Goal: Task Accomplishment & Management: Manage account settings

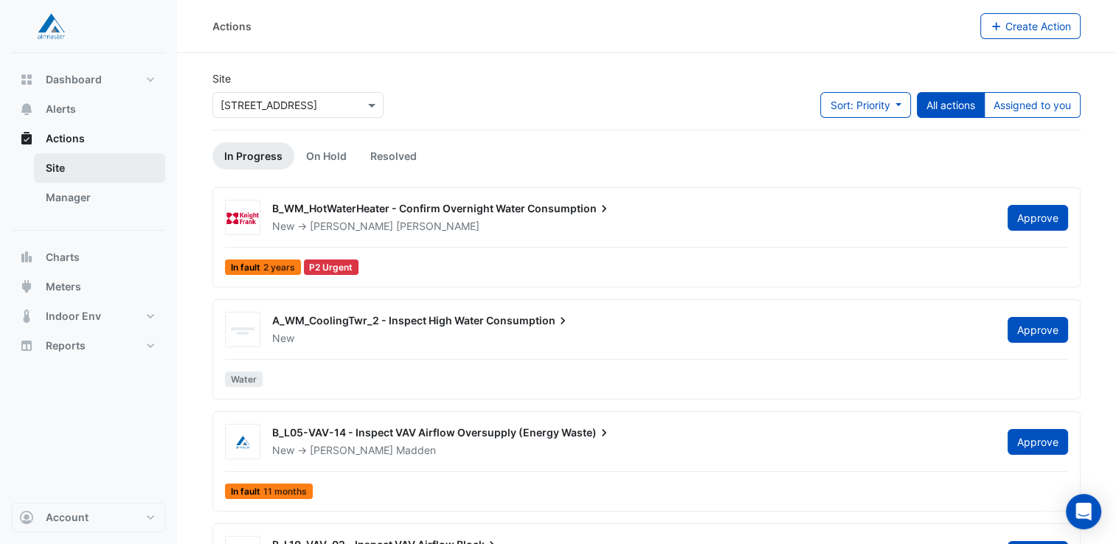
click at [72, 170] on link "Site" at bounding box center [99, 168] width 131 height 30
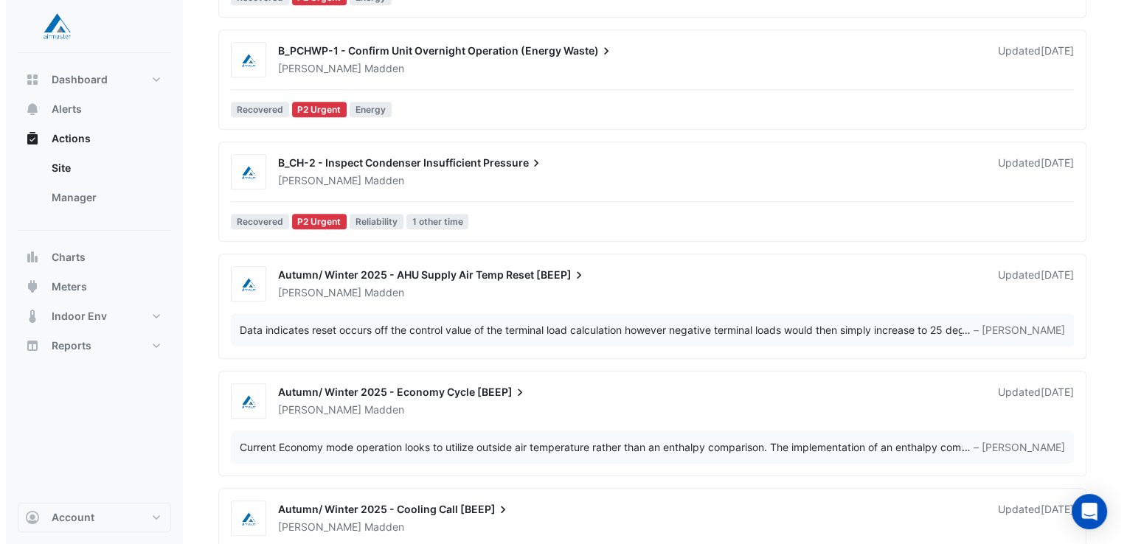
scroll to position [1131, 0]
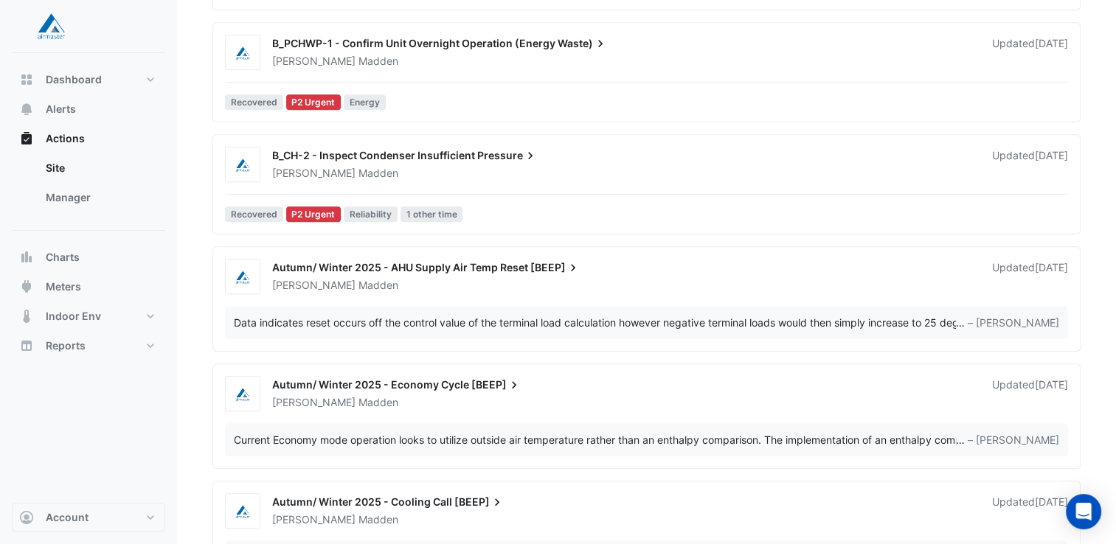
drag, startPoint x: 470, startPoint y: 291, endPoint x: 378, endPoint y: 264, distance: 96.0
drag, startPoint x: 378, startPoint y: 264, endPoint x: 342, endPoint y: 260, distance: 35.7
click at [342, 261] on span "Autumn/ Winter 2025 - AHU Supply Air Temp Reset" at bounding box center [400, 267] width 256 height 13
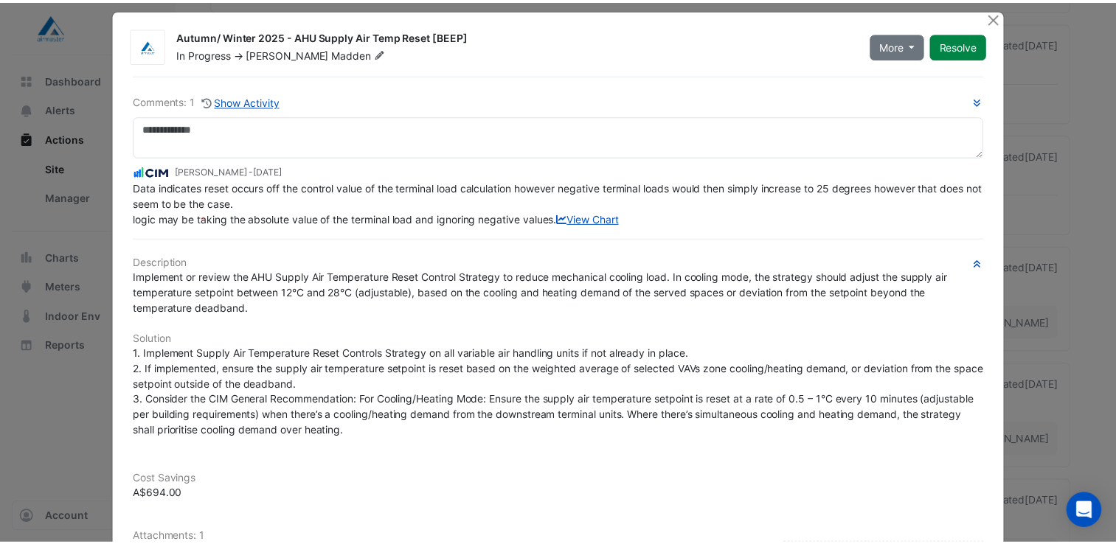
scroll to position [13, 0]
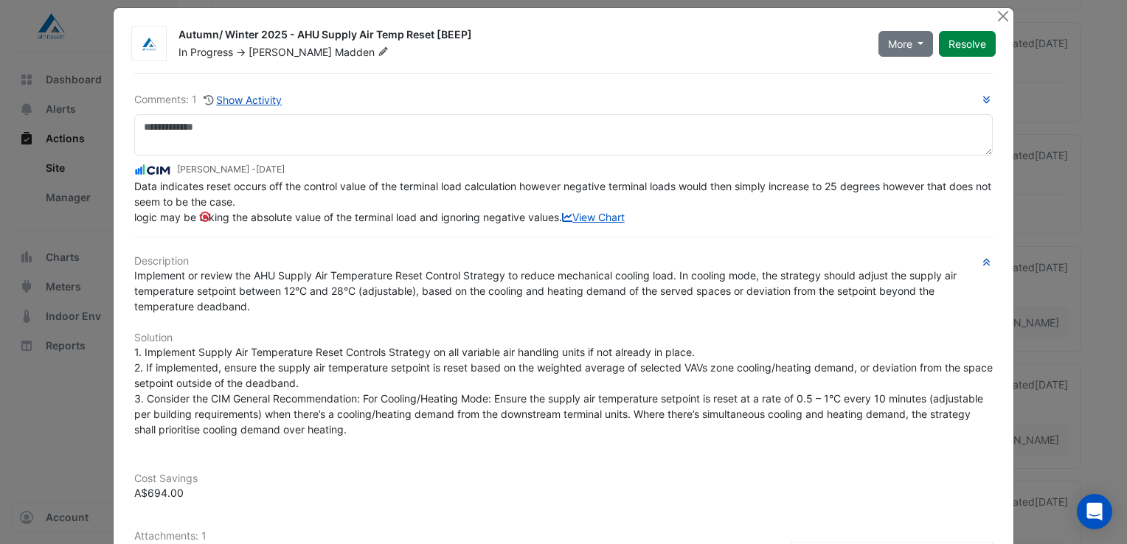
click at [0, 362] on ngb-modal-window "Autumn/ Winter 2025 - AHU Supply Air Temp Reset [BEEP] In Progress -> [PERSON_N…" at bounding box center [563, 272] width 1127 height 544
click at [1001, 16] on button "Close" at bounding box center [1002, 15] width 15 height 15
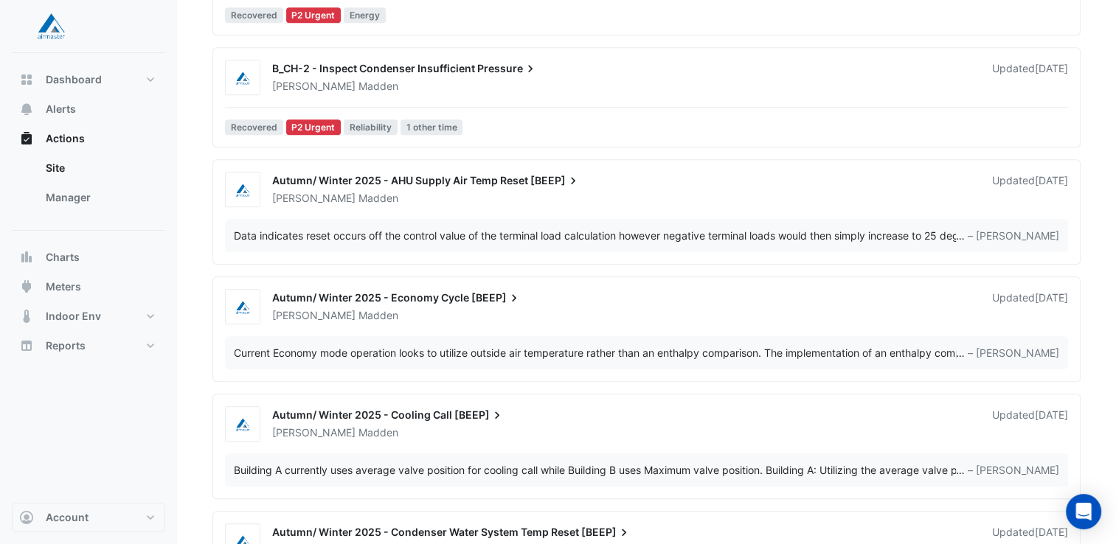
scroll to position [1218, 0]
click at [457, 319] on div "[PERSON_NAME]" at bounding box center [623, 315] width 705 height 15
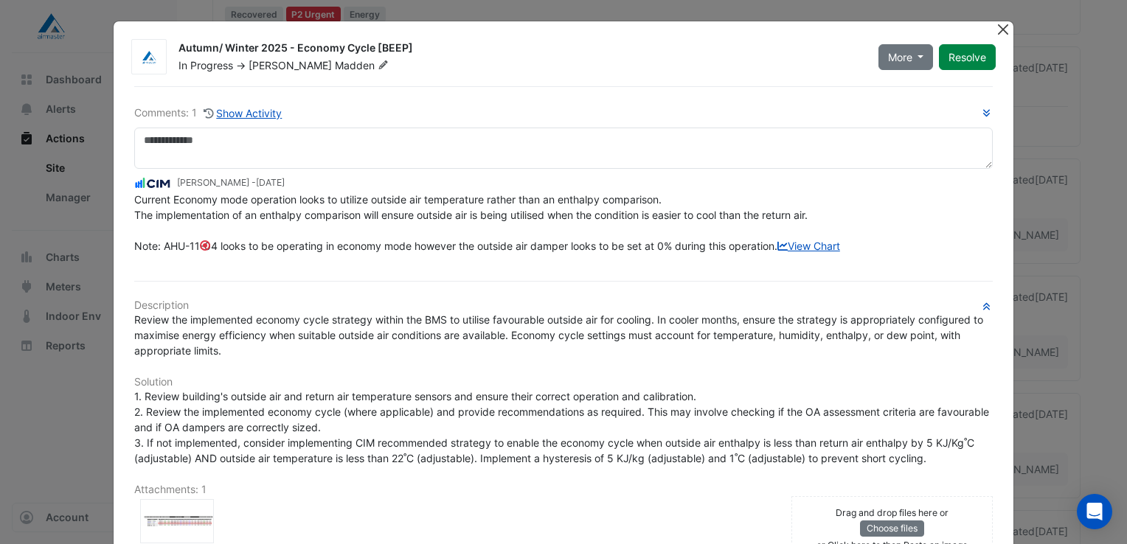
click at [995, 28] on button "Close" at bounding box center [1002, 28] width 15 height 15
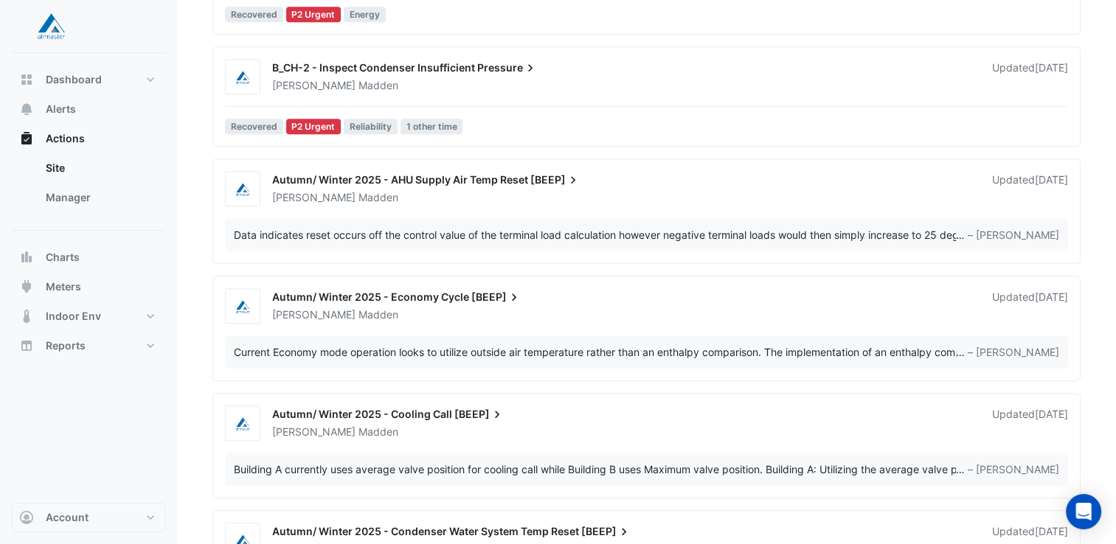
click at [505, 425] on div "[PERSON_NAME]" at bounding box center [623, 432] width 705 height 15
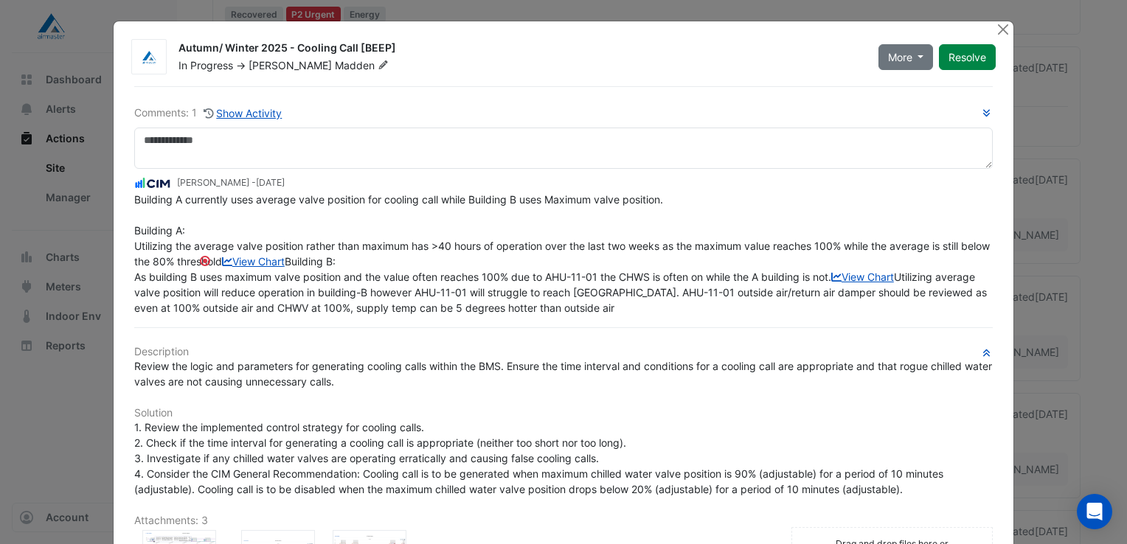
click at [1077, 479] on ngb-modal-window "Autumn/ Winter 2025 - Cooling Call [BEEP] In Progress -> [PERSON_NAME] More On …" at bounding box center [563, 272] width 1127 height 544
click at [995, 26] on button "Close" at bounding box center [1002, 28] width 15 height 15
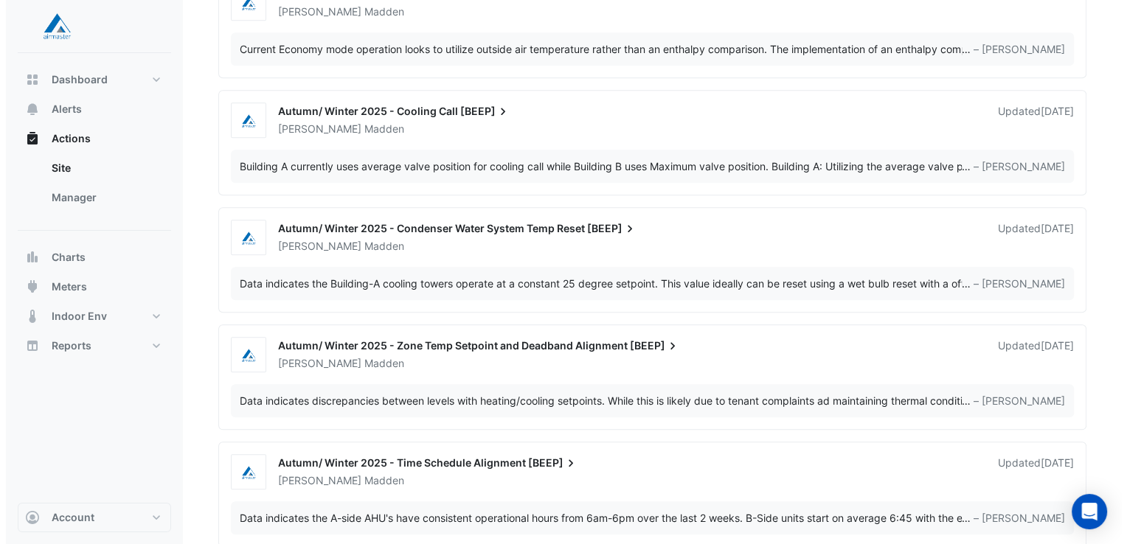
scroll to position [1531, 0]
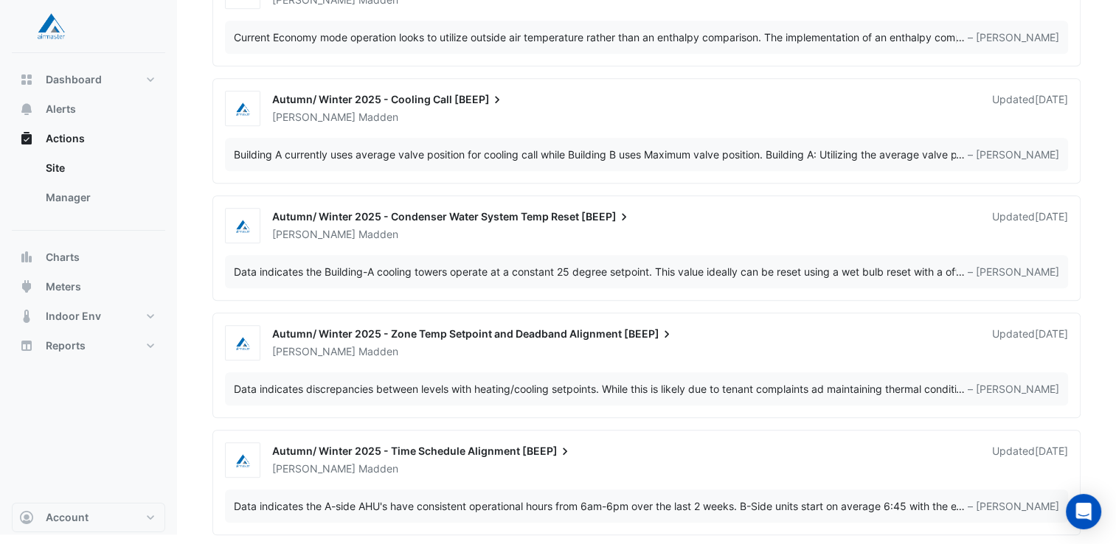
click at [726, 231] on div "[PERSON_NAME]" at bounding box center [623, 234] width 705 height 15
click at [640, 453] on div "Autumn/ Winter 2025 - Time Schedule Alignment [BEEP]" at bounding box center [623, 453] width 702 height 18
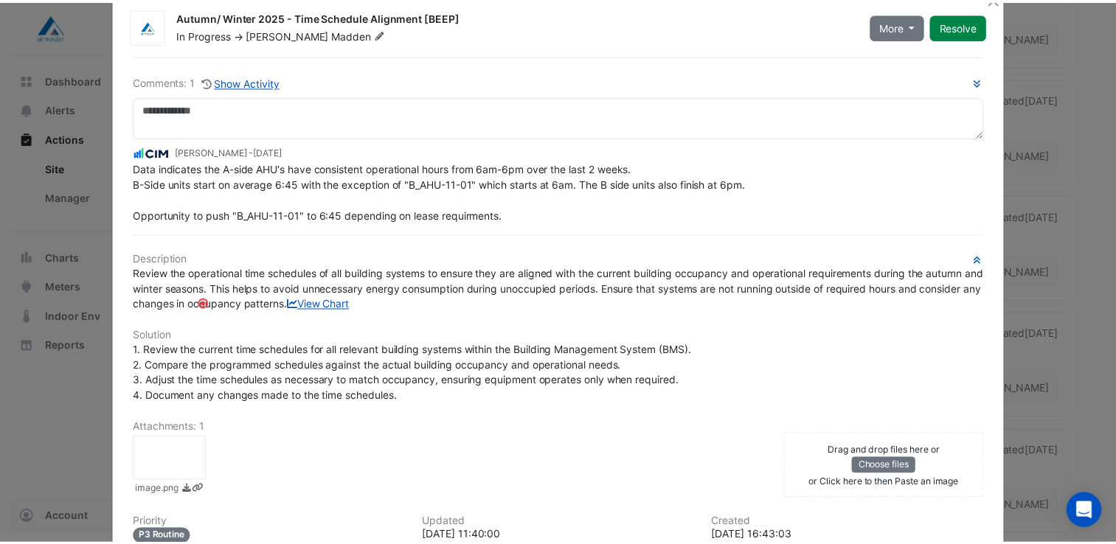
scroll to position [32, 0]
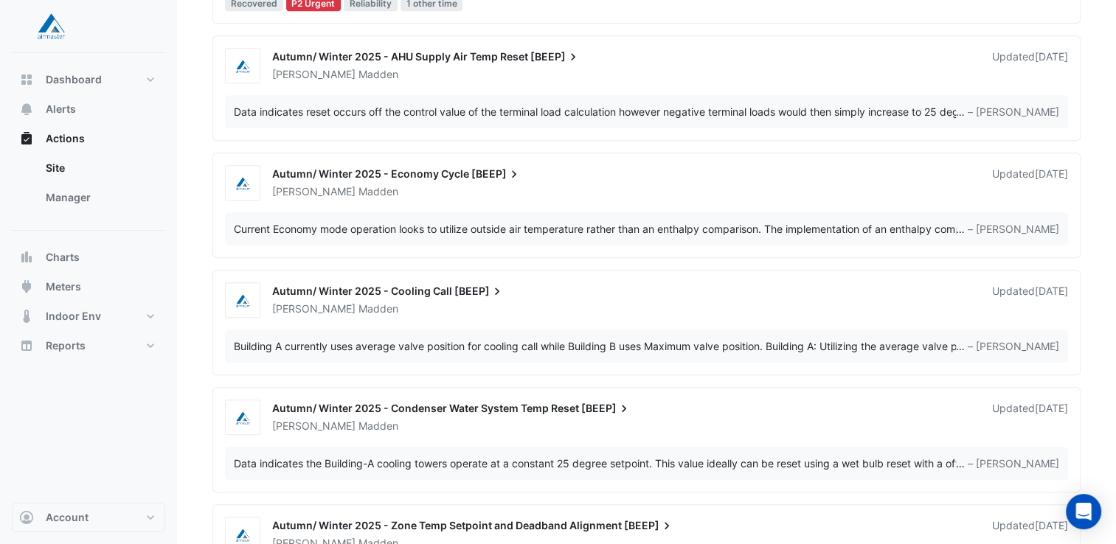
scroll to position [1531, 0]
